Goal: Register for event/course

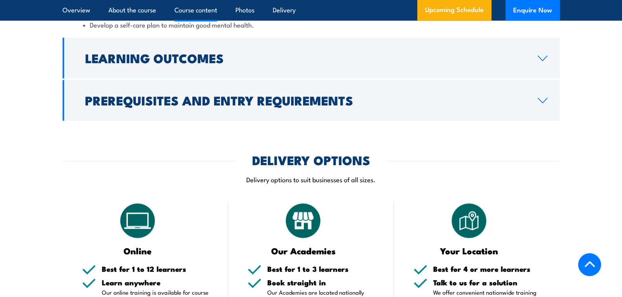
scroll to position [1151, 0]
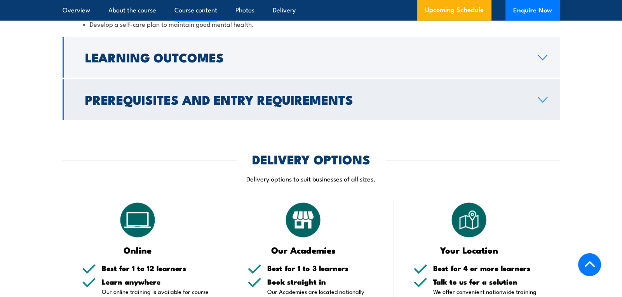
click at [291, 103] on link "Prerequisites and Entry Requirements" at bounding box center [311, 99] width 497 height 41
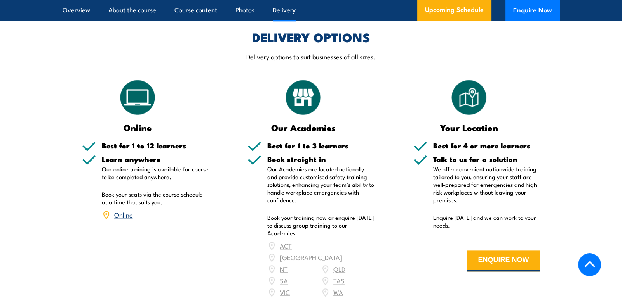
scroll to position [1122, 0]
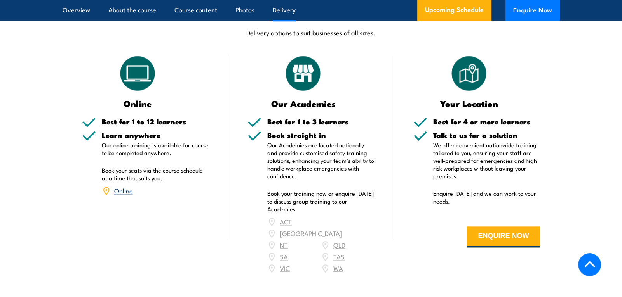
click at [340, 225] on div "ACT [GEOGRAPHIC_DATA] NT [GEOGRAPHIC_DATA] SA TAS [GEOGRAPHIC_DATA] [GEOGRAPHIC…" at bounding box center [320, 245] width 107 height 58
click at [121, 186] on link "Online" at bounding box center [123, 190] width 19 height 9
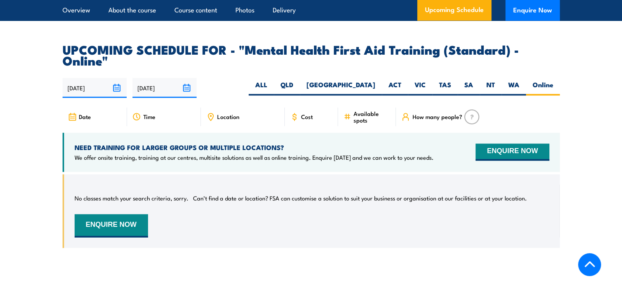
scroll to position [1570, 0]
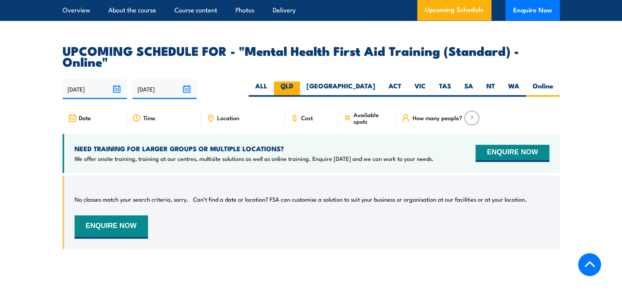
click at [300, 82] on label "QLD" at bounding box center [287, 89] width 26 height 15
click at [298, 82] on input "QLD" at bounding box center [295, 84] width 5 height 5
radio input "true"
click at [554, 82] on label "Online" at bounding box center [543, 89] width 34 height 15
click at [554, 82] on input "Online" at bounding box center [555, 84] width 5 height 5
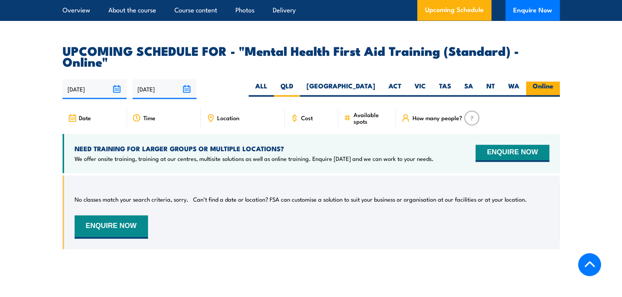
radio input "true"
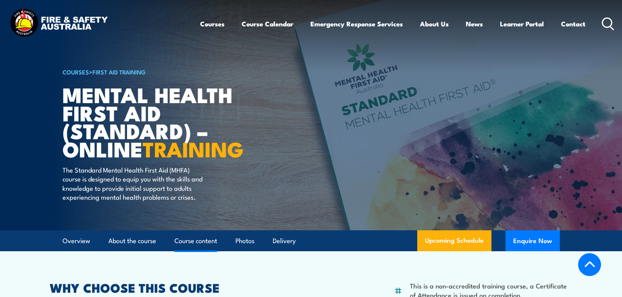
select select "1"
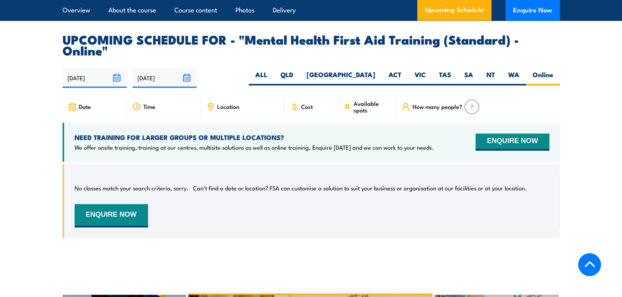
scroll to position [1594, 0]
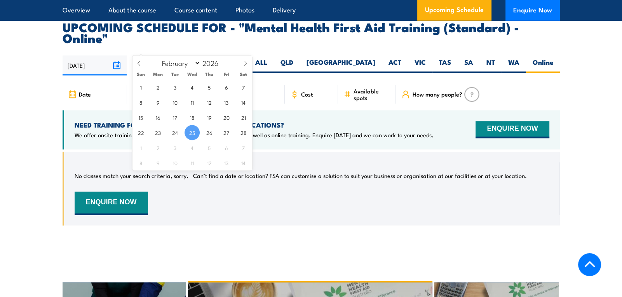
click at [155, 56] on input "[DATE]" at bounding box center [164, 66] width 64 height 20
click at [101, 56] on input "[DATE]" at bounding box center [95, 66] width 64 height 20
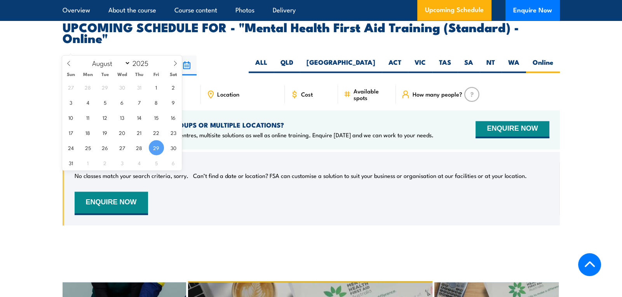
click at [153, 143] on span "29" at bounding box center [156, 147] width 15 height 15
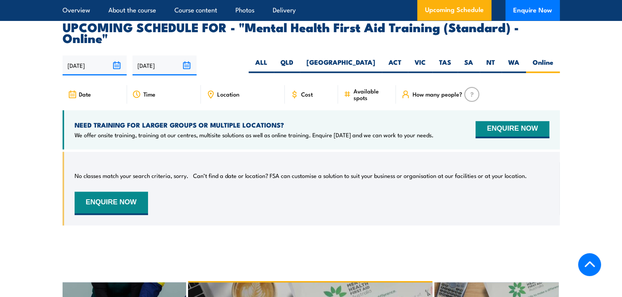
click at [170, 56] on input "[DATE]" at bounding box center [164, 66] width 64 height 20
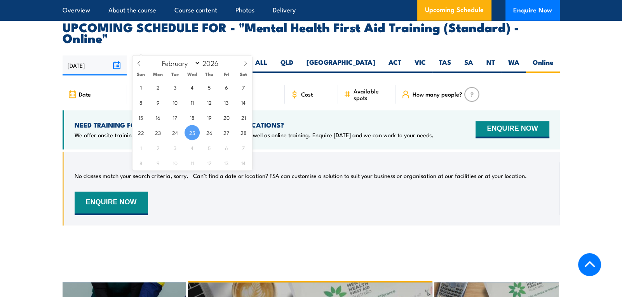
click at [252, 56] on div "29/08/2025 25/02/2026" at bounding box center [311, 66] width 497 height 20
